Goal: Task Accomplishment & Management: Complete application form

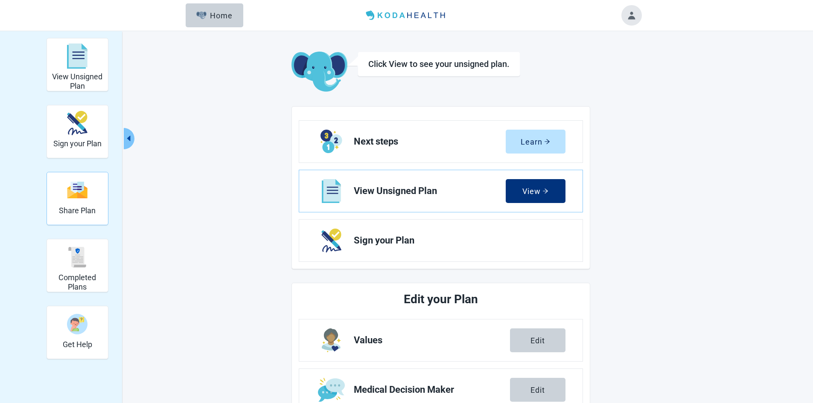
click at [79, 189] on img "Share Plan" at bounding box center [77, 190] width 20 height 18
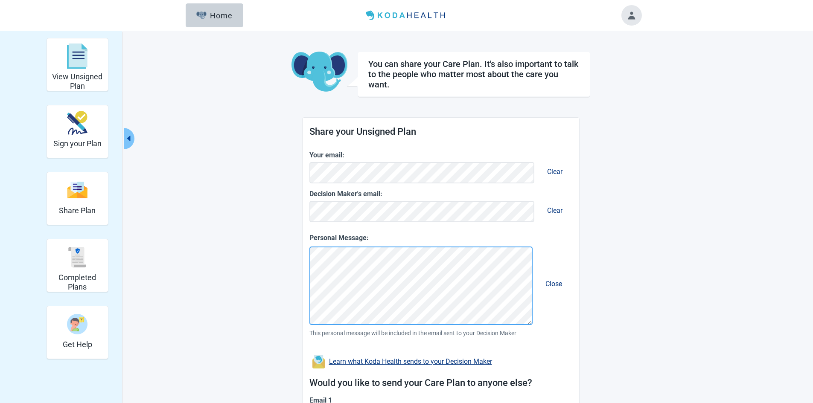
click at [486, 325] on div "Personal Message: Close This personal message will be included in the email sen…" at bounding box center [440, 291] width 263 height 116
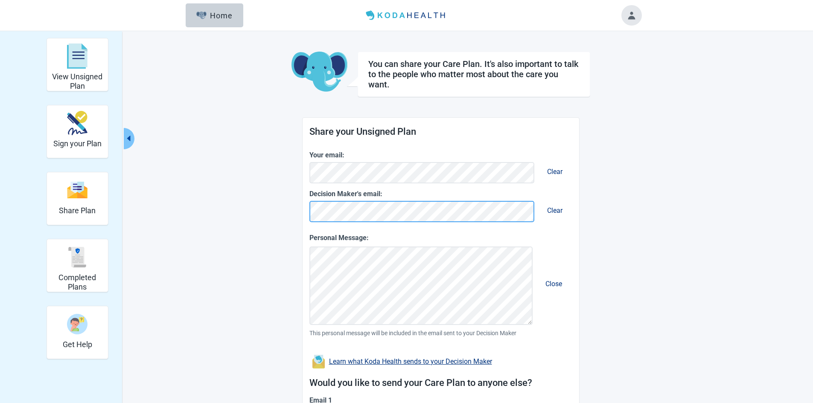
click at [287, 213] on main "You can share your Care Plan. It's also important to talk to the people who mat…" at bounding box center [440, 278] width 401 height 453
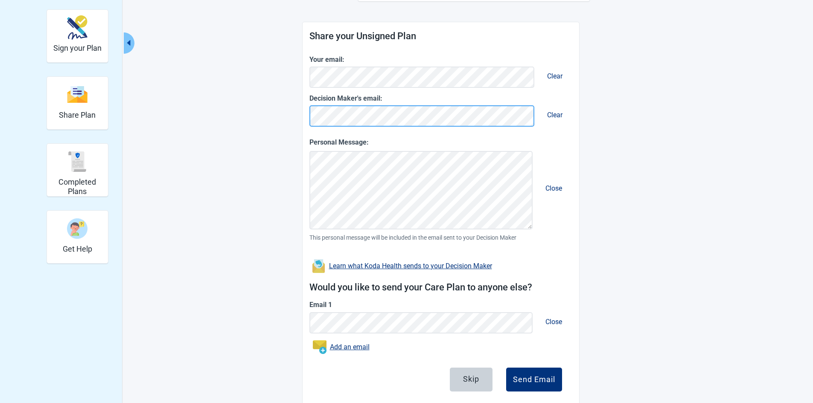
scroll to position [115, 0]
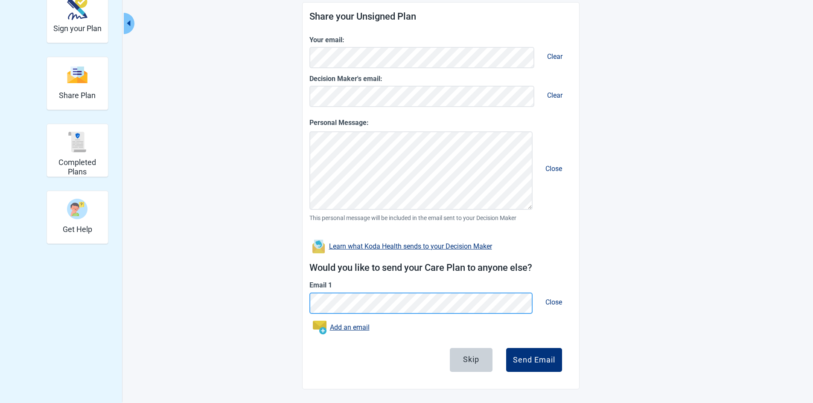
click at [277, 297] on main "You can share your Care Plan. It's also important to talk to the people who mat…" at bounding box center [440, 162] width 401 height 453
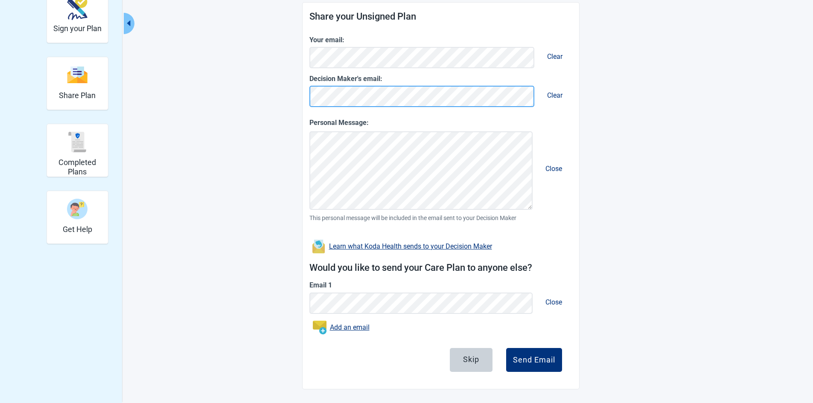
click at [306, 93] on form "Share your Unsigned Plan Your email: Clear Decision Maker's email: Clear Person…" at bounding box center [441, 196] width 277 height 387
click at [555, 300] on span "Close" at bounding box center [554, 302] width 30 height 22
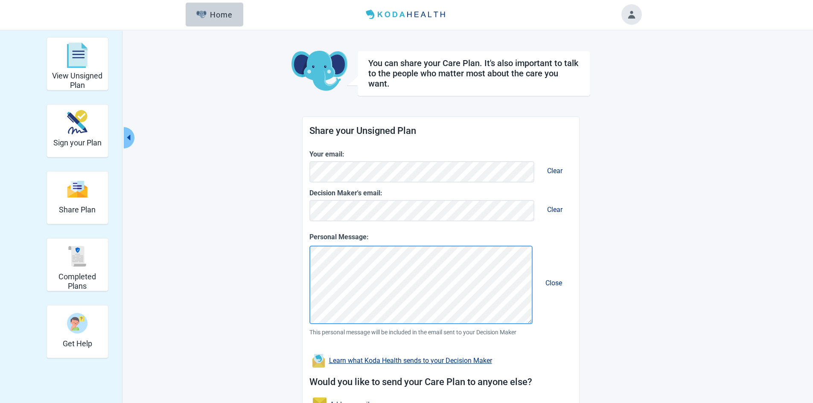
scroll to position [0, 0]
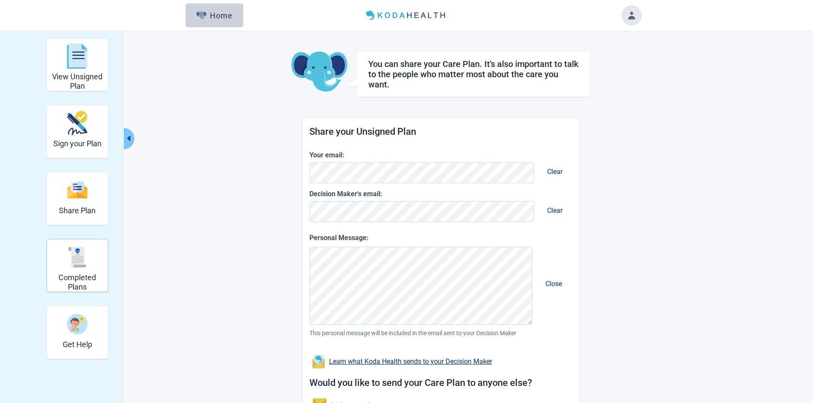
click at [82, 265] on img "Completed Plans" at bounding box center [77, 257] width 20 height 20
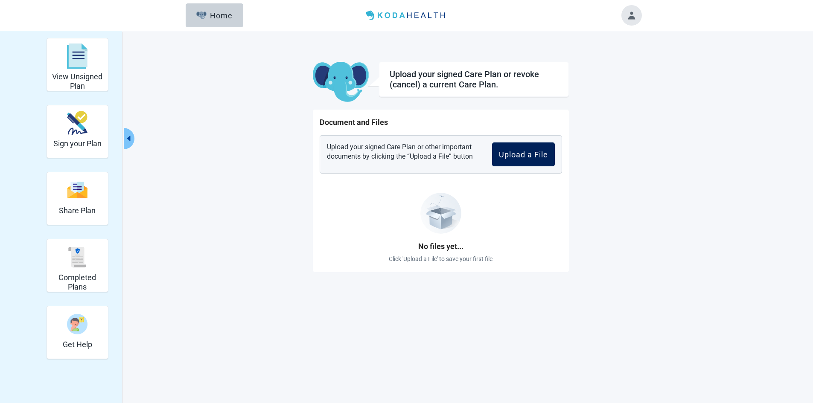
click at [539, 157] on div "Upload a File" at bounding box center [523, 154] width 49 height 9
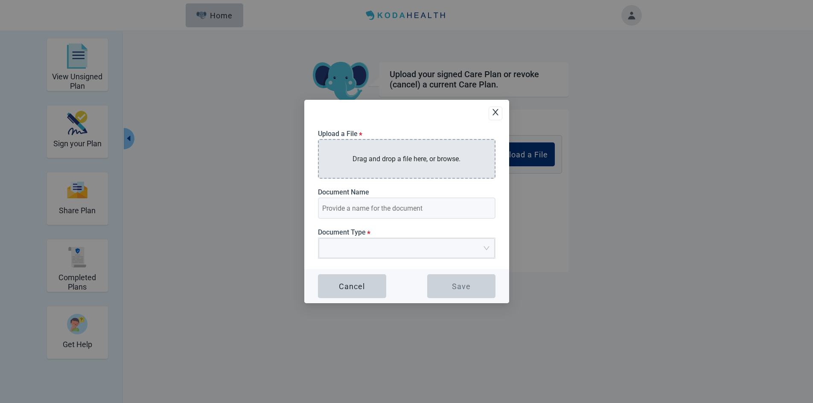
click at [354, 157] on p "Drag and drop a file here, or browse." at bounding box center [407, 159] width 108 height 11
type input "SIGNED HEALTHCARE DIRECTIVE 20251008"
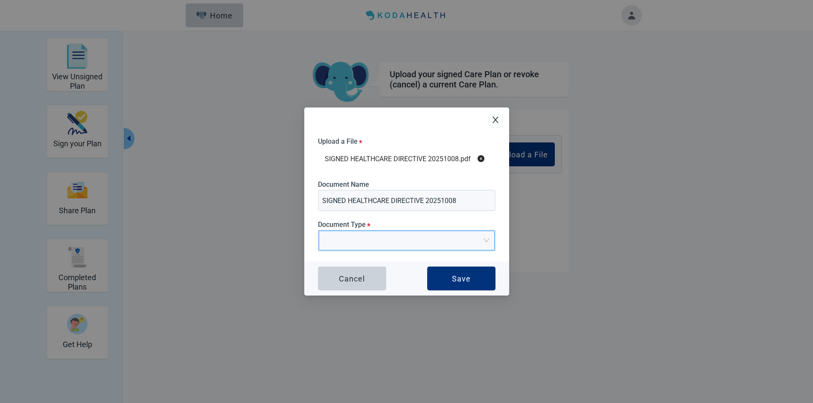
click at [372, 239] on input "Document Type *" at bounding box center [404, 237] width 160 height 13
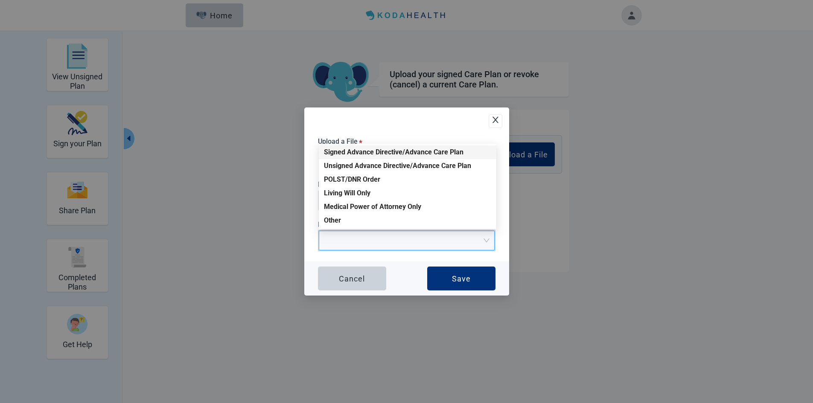
click at [361, 151] on div "Signed Advance Directive/Advance Care Plan" at bounding box center [407, 152] width 167 height 9
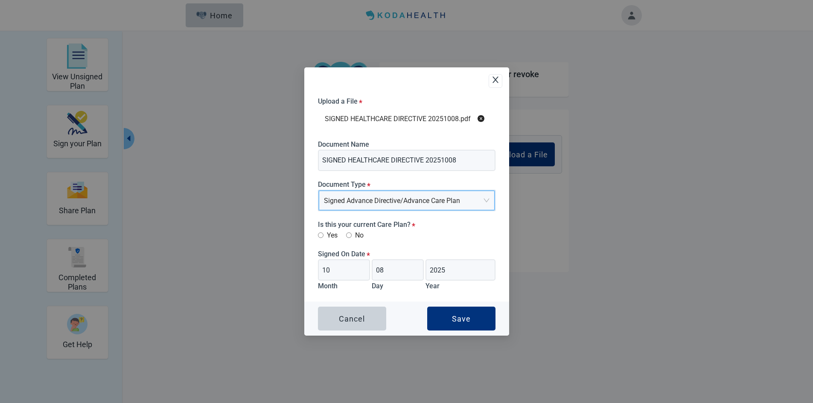
click at [319, 233] on input "Yes" at bounding box center [321, 236] width 6 height 6
radio input "true"
click at [460, 316] on div "Save" at bounding box center [461, 319] width 19 height 9
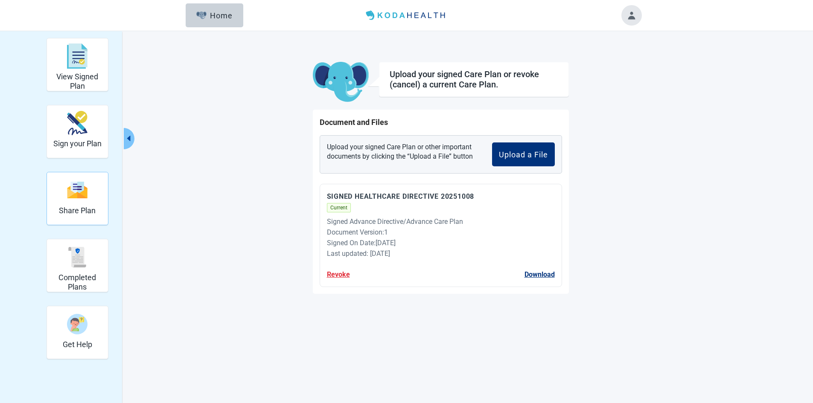
click at [85, 197] on img "Share Plan" at bounding box center [77, 190] width 20 height 18
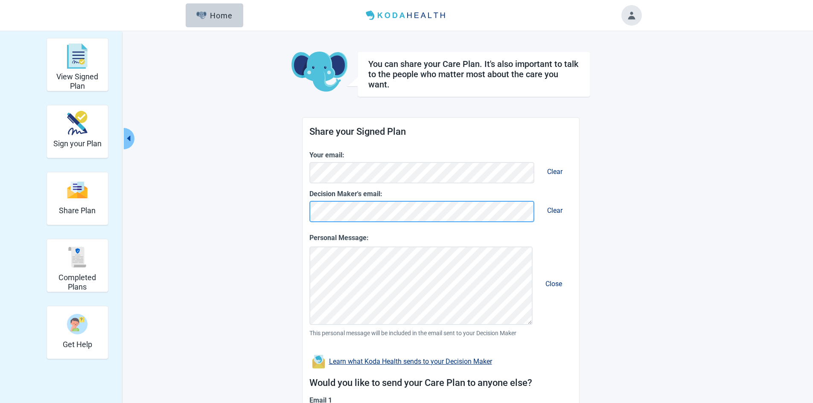
click at [247, 207] on main "You can share your Care Plan. It's also important to talk to the people who mat…" at bounding box center [440, 278] width 401 height 453
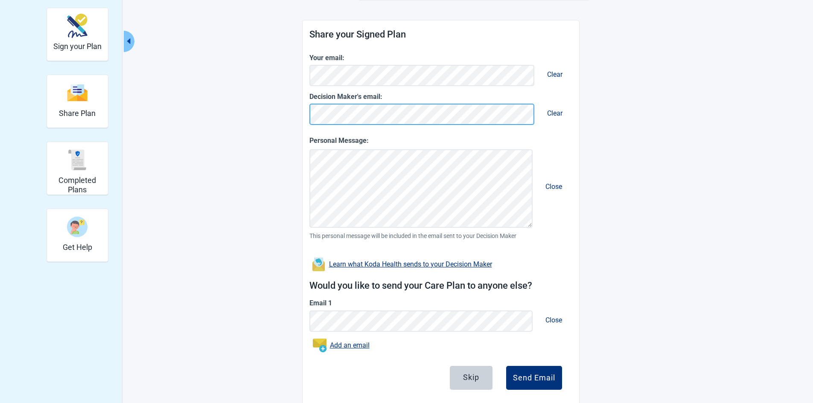
scroll to position [115, 0]
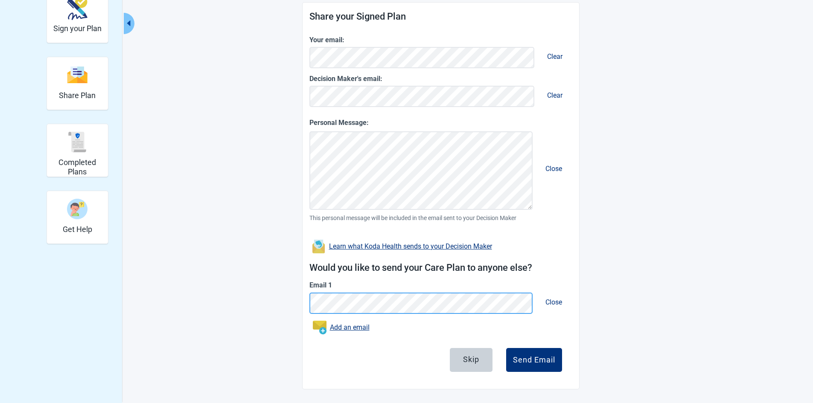
click at [289, 303] on main "You can share your Care Plan. It's also important to talk to the people who mat…" at bounding box center [440, 162] width 401 height 453
click at [559, 301] on span "Close" at bounding box center [554, 302] width 30 height 22
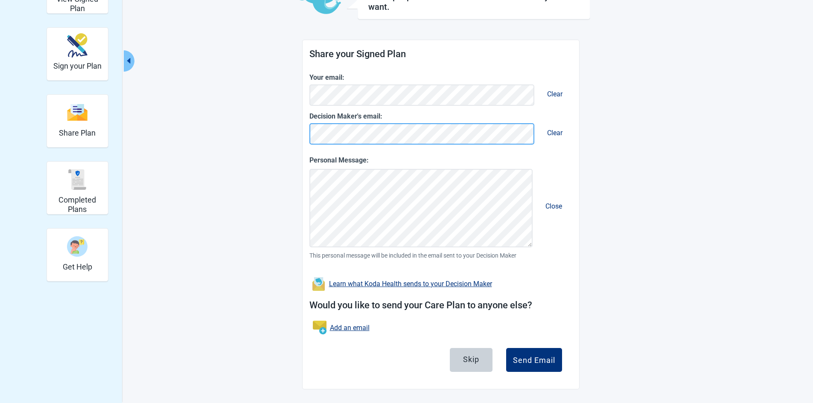
click at [300, 133] on div "You can share your Care Plan. It's also important to talk to the people who mat…" at bounding box center [440, 182] width 299 height 416
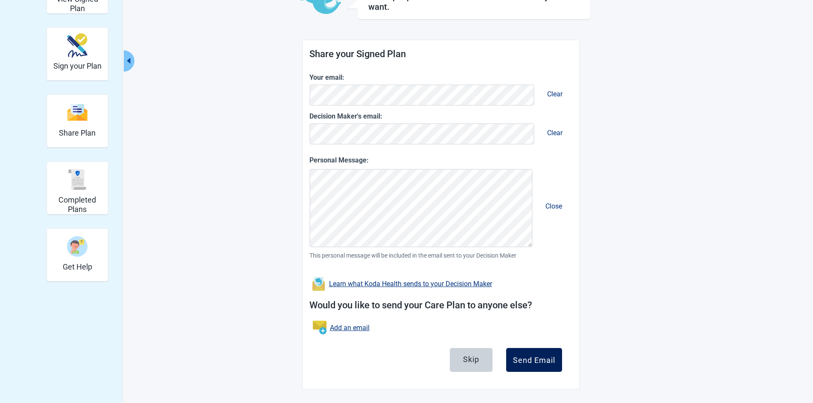
click at [529, 356] on div "Send Email" at bounding box center [534, 360] width 42 height 9
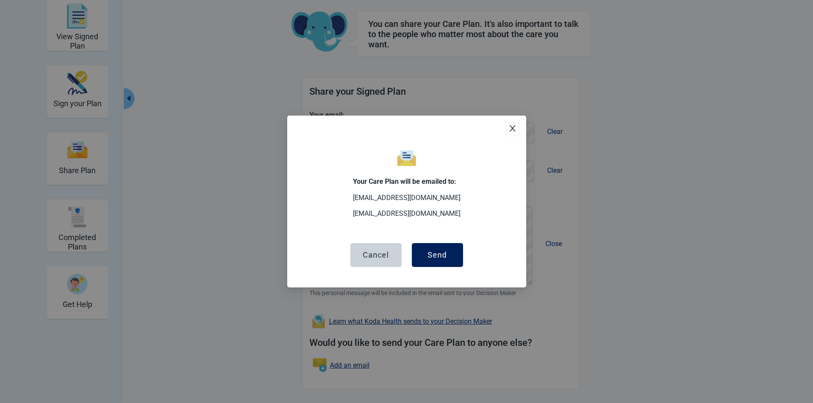
click at [449, 254] on button "Send" at bounding box center [437, 255] width 51 height 24
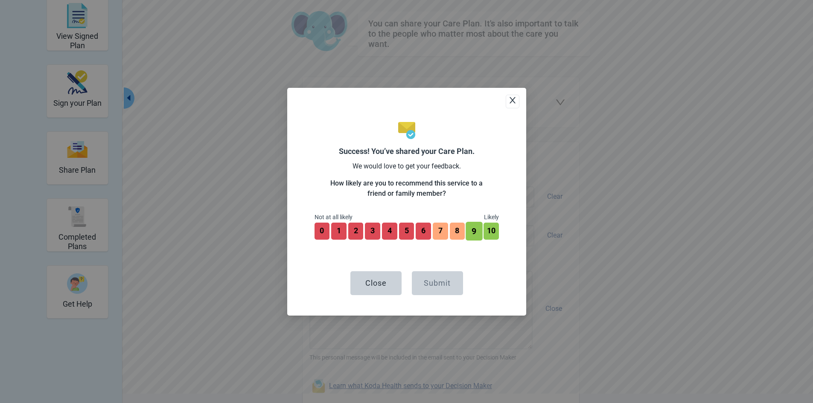
click at [475, 230] on button "9" at bounding box center [474, 231] width 17 height 19
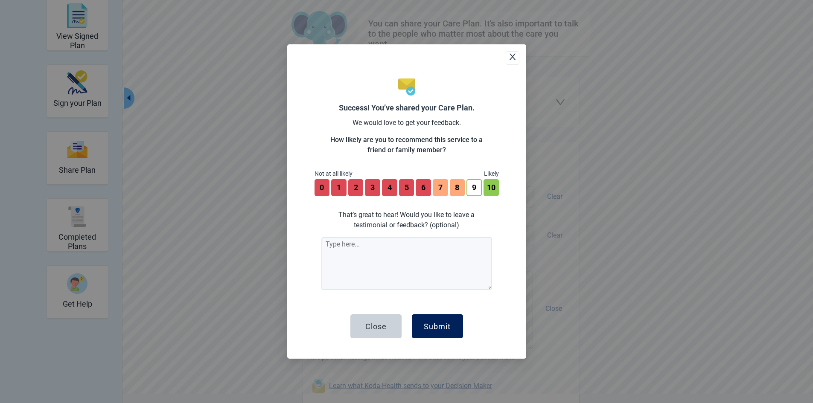
click at [442, 330] on div "Submit" at bounding box center [437, 326] width 27 height 9
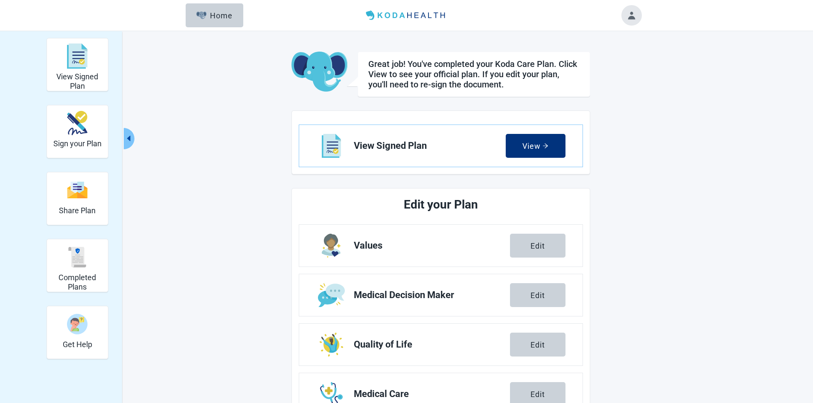
click at [131, 136] on icon "caret-left" at bounding box center [129, 138] width 8 height 8
